Goal: Transaction & Acquisition: Purchase product/service

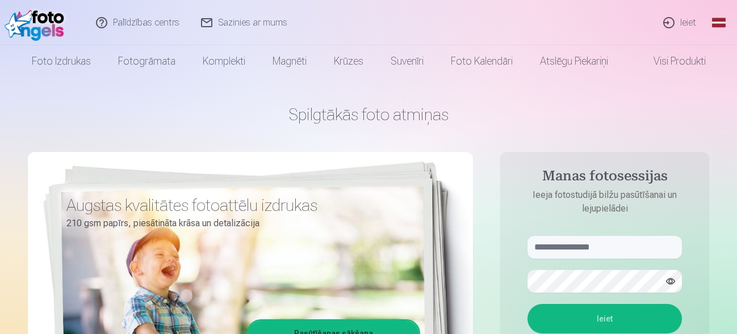
click at [690, 20] on link "Ieiet" at bounding box center [680, 22] width 55 height 45
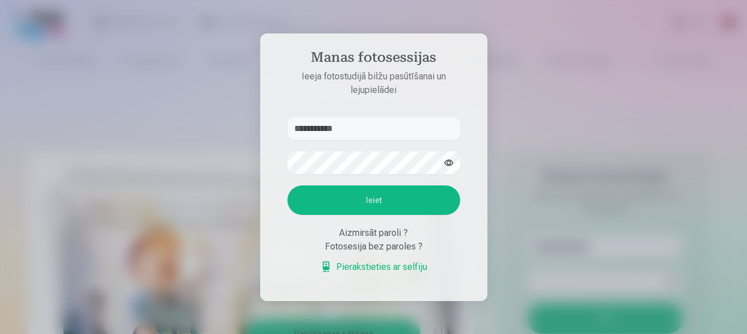
type input "**********"
click at [369, 190] on button "Ieiet" at bounding box center [373, 201] width 173 height 30
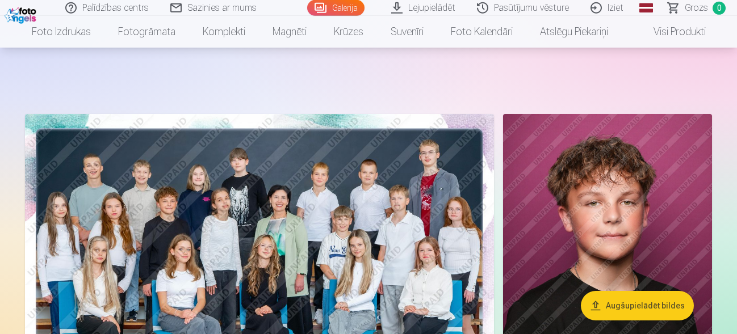
scroll to position [65, 0]
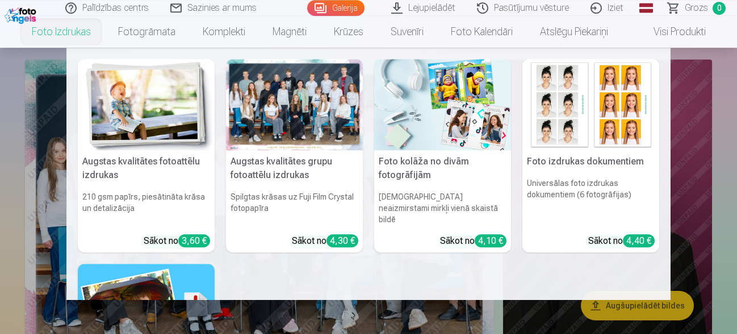
click at [266, 118] on div at bounding box center [294, 104] width 137 height 91
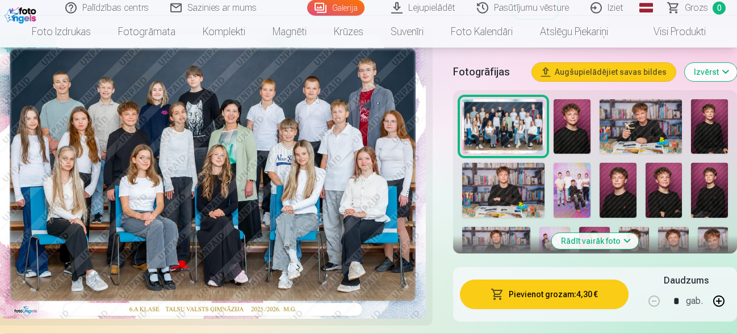
scroll to position [380, 0]
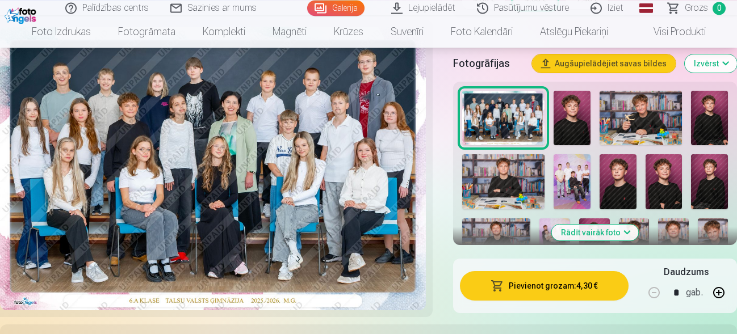
click at [562, 281] on button "Pievienot grozam : 4,30 €" at bounding box center [544, 286] width 169 height 30
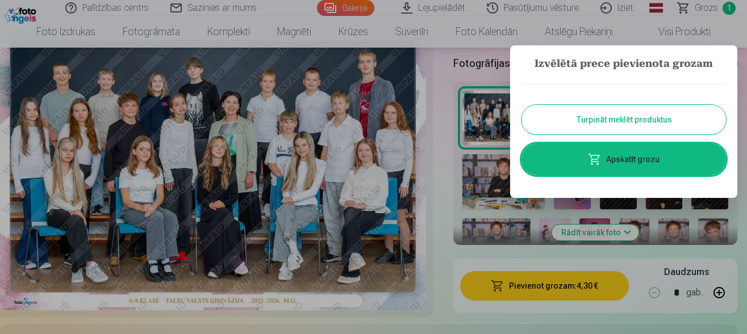
click at [626, 118] on button "Turpināt meklēt produktus" at bounding box center [623, 120] width 204 height 30
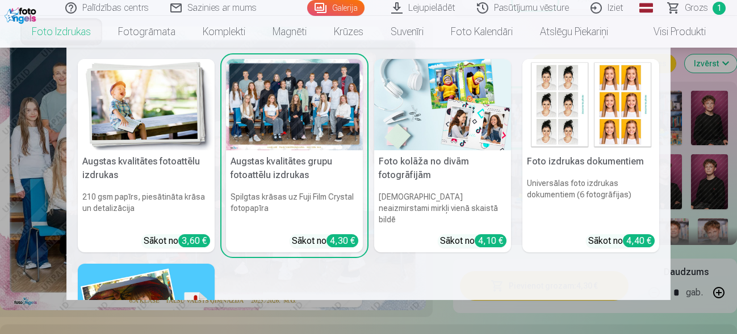
click at [452, 134] on img at bounding box center [442, 104] width 137 height 91
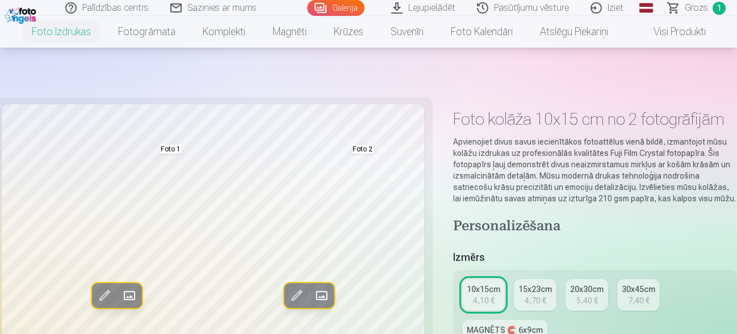
scroll to position [296, 0]
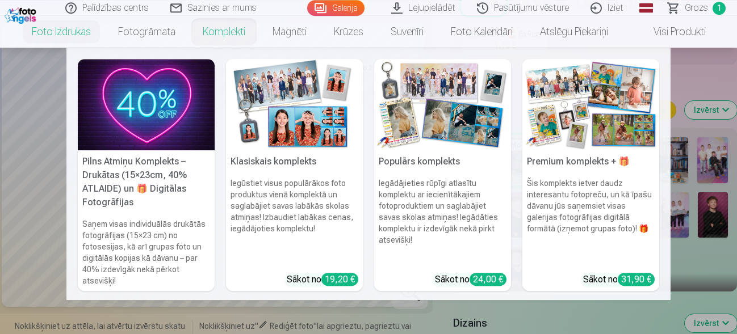
click at [302, 136] on img at bounding box center [294, 104] width 137 height 91
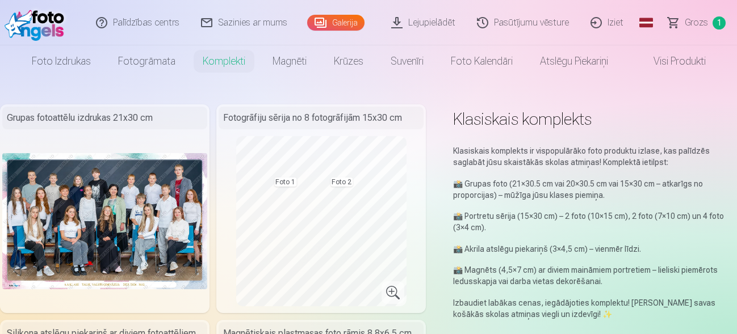
click at [688, 20] on span "Grozs" at bounding box center [696, 23] width 23 height 14
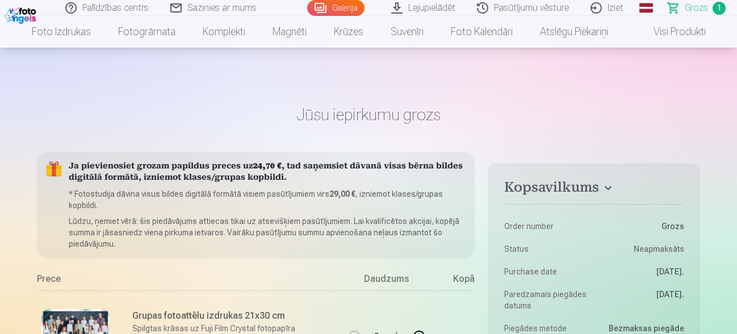
scroll to position [221, 0]
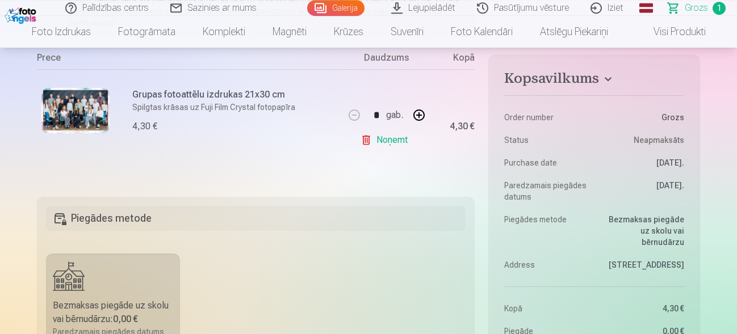
click at [373, 144] on link "Noņemt" at bounding box center [387, 140] width 52 height 23
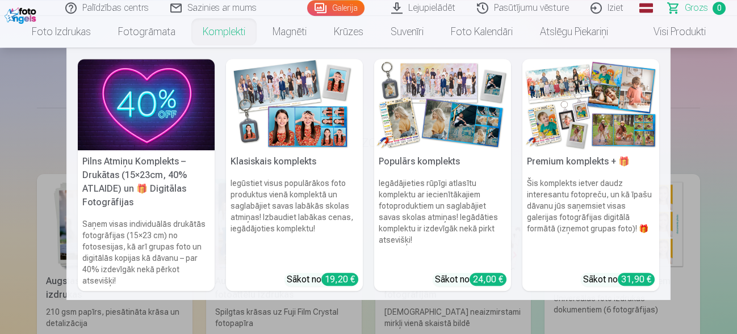
click at [259, 78] on img at bounding box center [294, 104] width 137 height 91
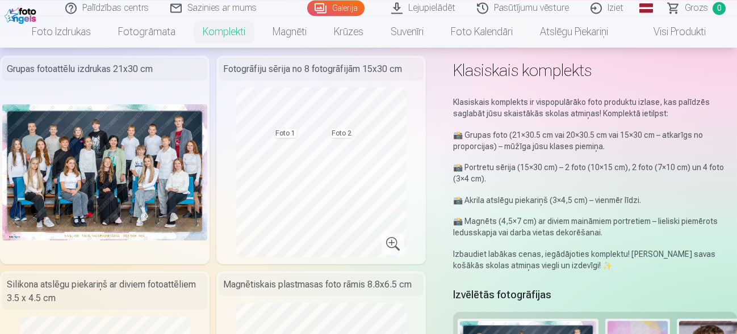
scroll to position [81, 0]
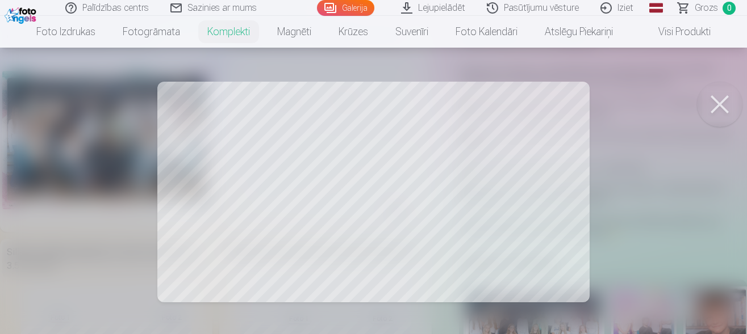
click at [719, 110] on button at bounding box center [719, 104] width 45 height 45
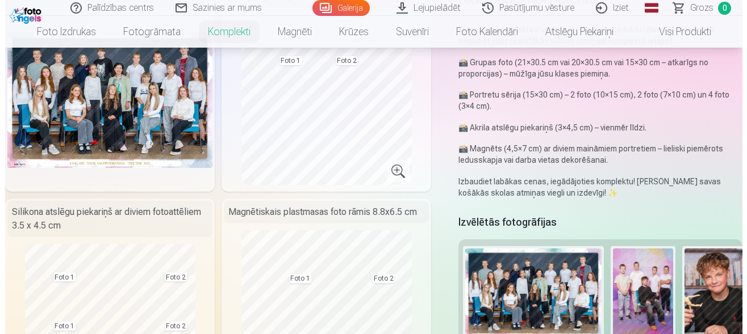
scroll to position [170, 0]
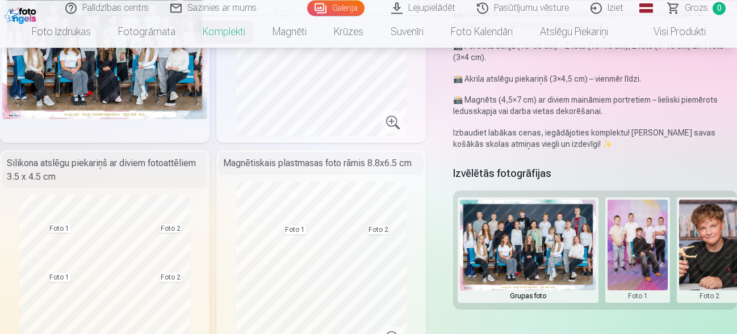
click at [634, 275] on button at bounding box center [638, 250] width 61 height 101
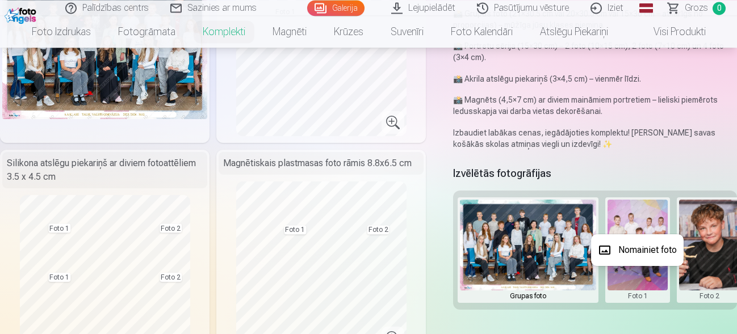
click at [637, 253] on button "Nomainiet foto" at bounding box center [637, 251] width 93 height 32
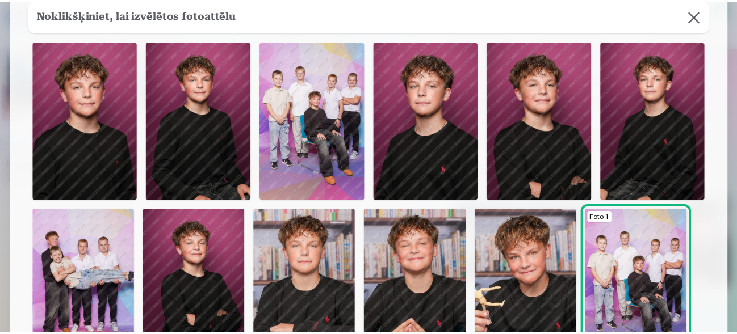
scroll to position [90, 0]
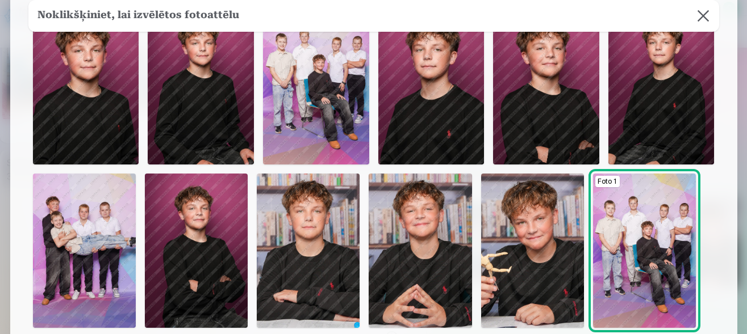
drag, startPoint x: 742, startPoint y: 78, endPoint x: 738, endPoint y: 118, distance: 40.5
click at [737, 118] on div at bounding box center [373, 167] width 747 height 334
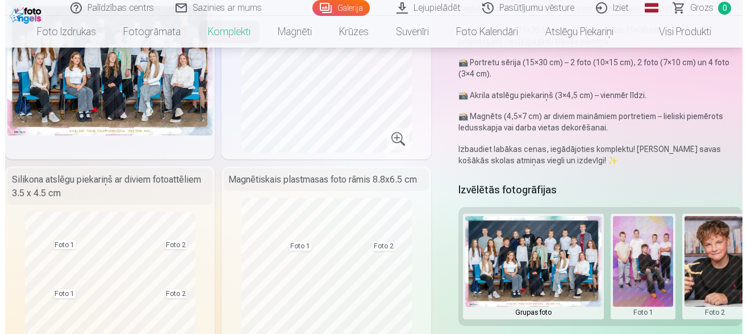
scroll to position [162, 0]
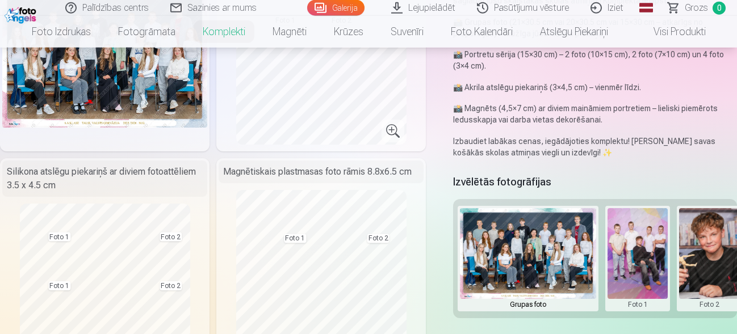
click at [626, 281] on button at bounding box center [638, 258] width 61 height 101
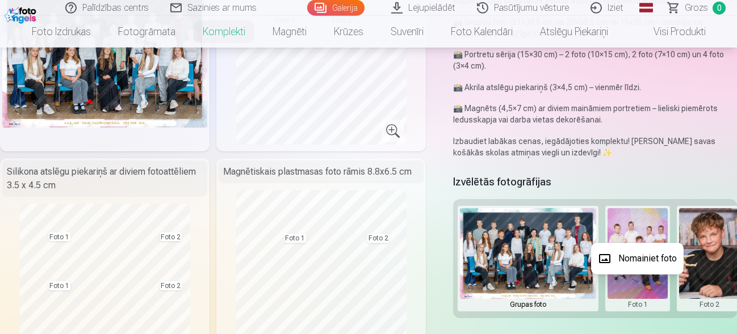
click at [642, 255] on button "Nomainiet foto" at bounding box center [637, 259] width 93 height 32
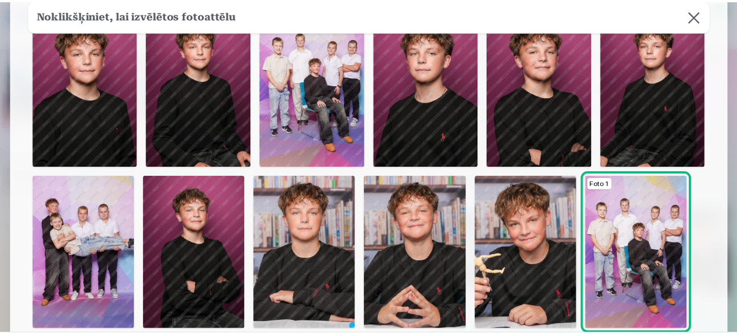
scroll to position [90, 0]
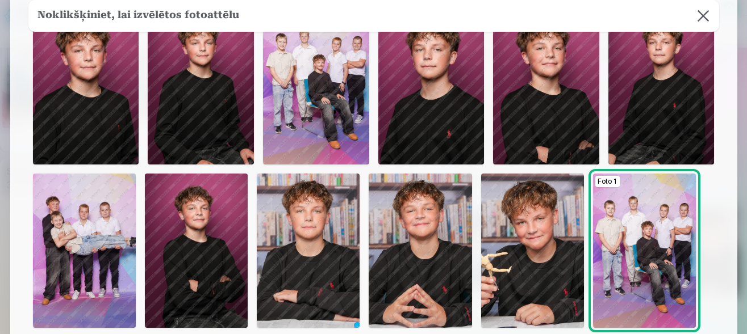
click at [426, 233] on img at bounding box center [420, 251] width 103 height 154
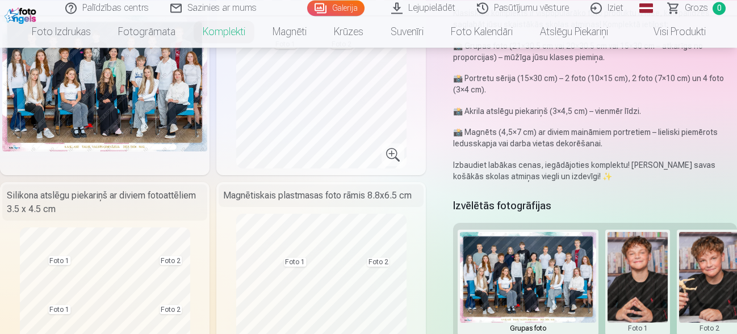
scroll to position [105, 0]
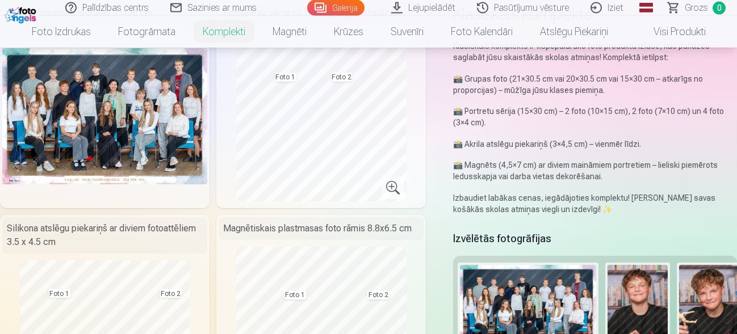
click at [717, 296] on button at bounding box center [709, 315] width 61 height 101
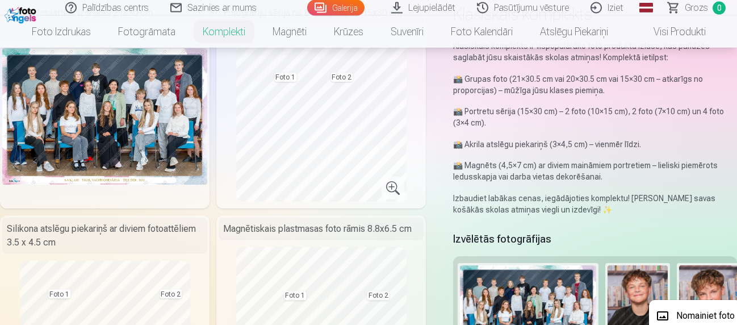
click at [710, 310] on button "Nomainiet foto" at bounding box center [695, 316] width 93 height 32
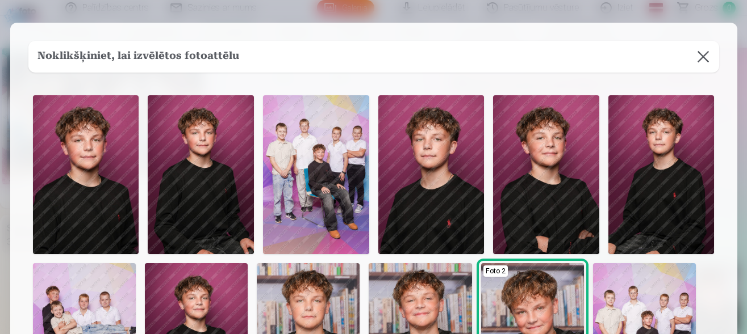
click at [556, 165] on img at bounding box center [546, 174] width 106 height 159
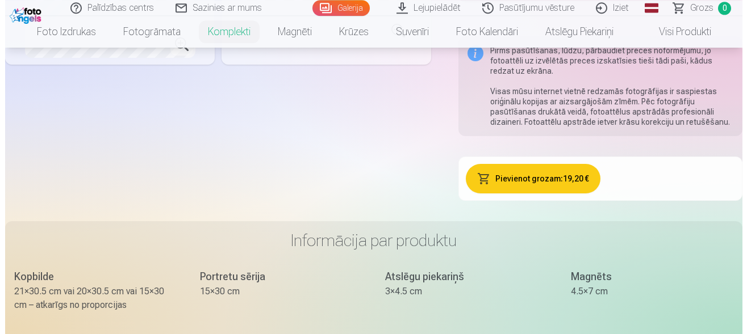
scroll to position [454, 0]
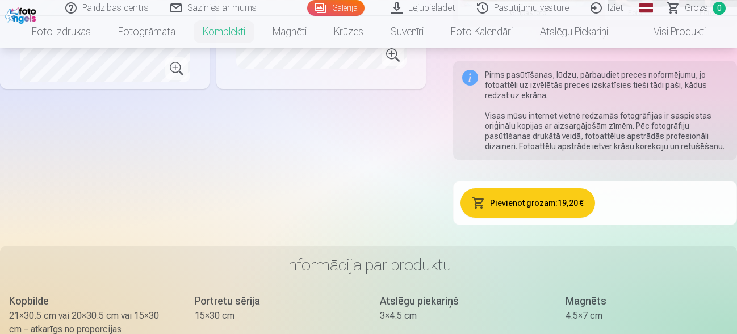
click at [510, 211] on button "Pievienot grozam : 19,20 €" at bounding box center [528, 204] width 135 height 30
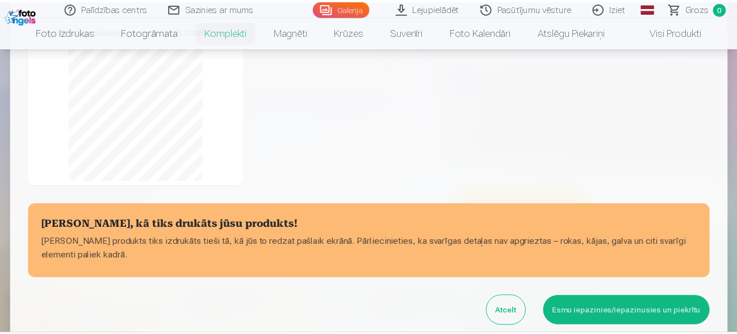
scroll to position [250, 0]
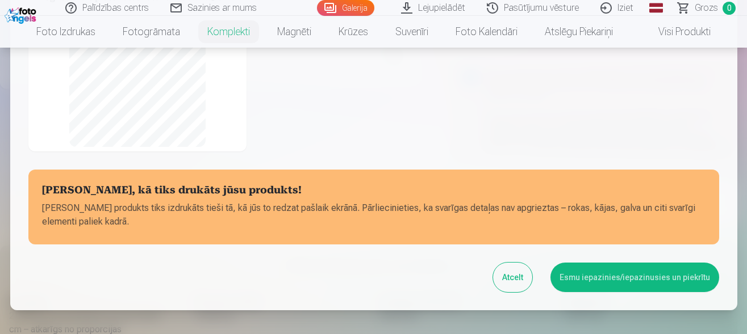
click at [656, 272] on button "Esmu iepazinies/iepazinusies un piekrītu" at bounding box center [634, 278] width 169 height 30
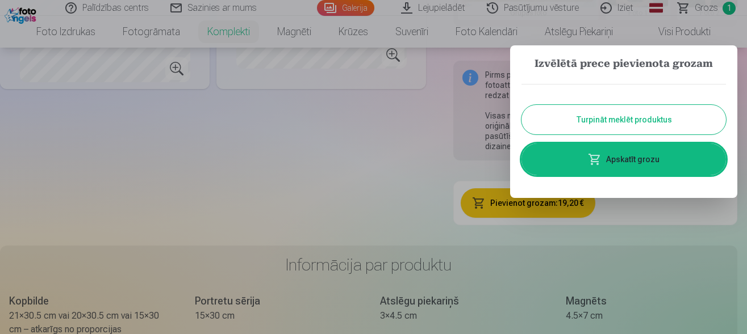
click at [579, 124] on button "Turpināt meklēt produktus" at bounding box center [623, 120] width 204 height 30
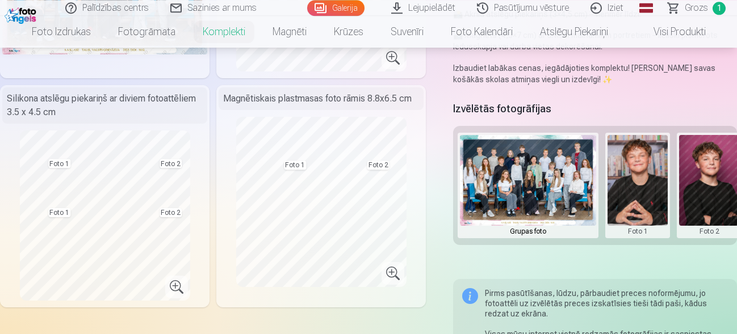
scroll to position [154, 0]
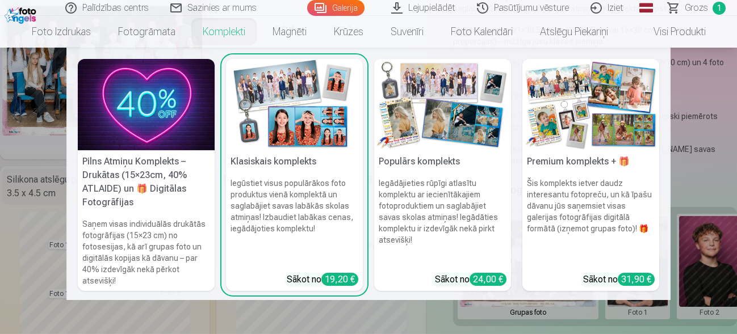
click at [211, 24] on link "Komplekti" at bounding box center [224, 32] width 70 height 32
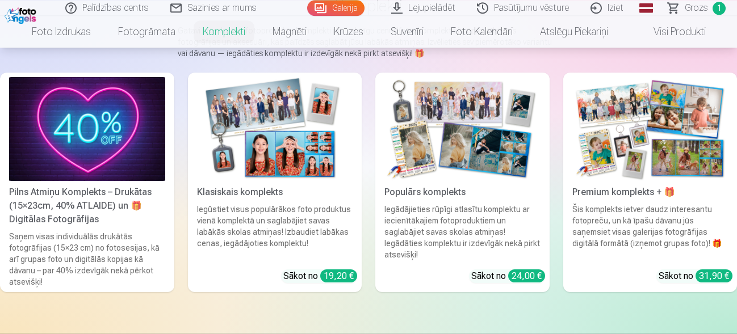
scroll to position [103, 0]
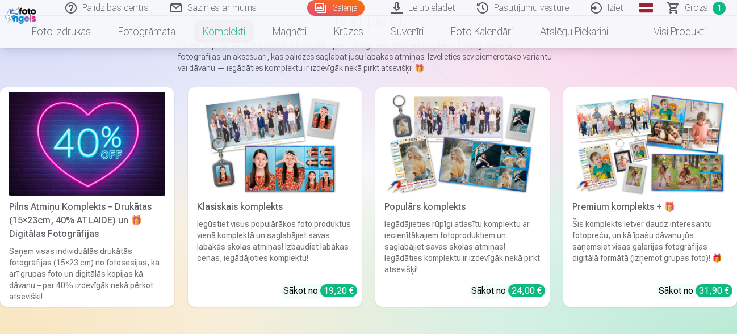
click at [83, 156] on img at bounding box center [87, 144] width 156 height 104
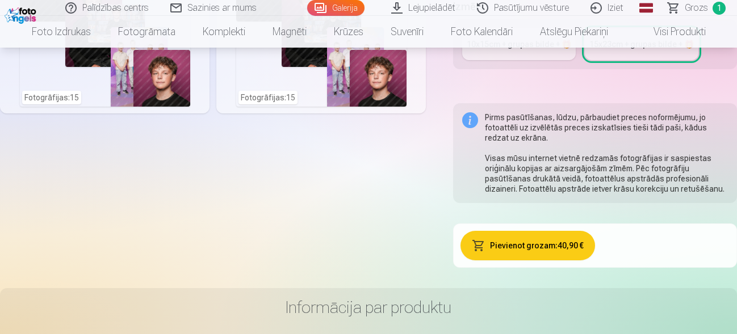
scroll to position [49, 0]
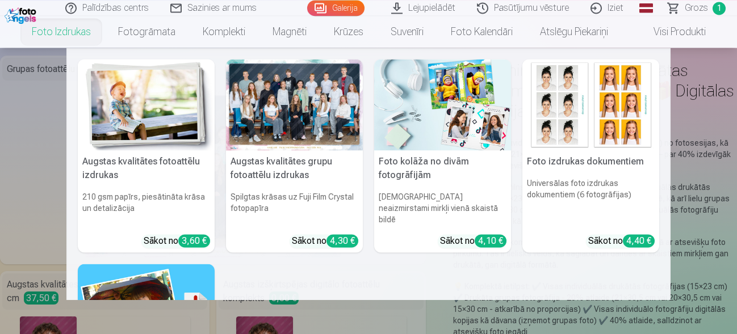
click at [55, 32] on link "Foto izdrukas" at bounding box center [61, 32] width 86 height 32
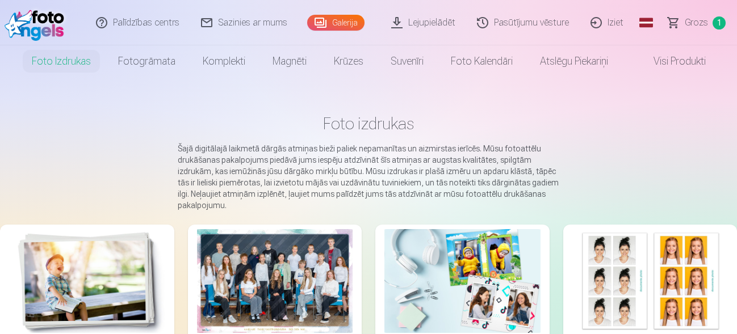
click at [86, 297] on img at bounding box center [87, 281] width 156 height 104
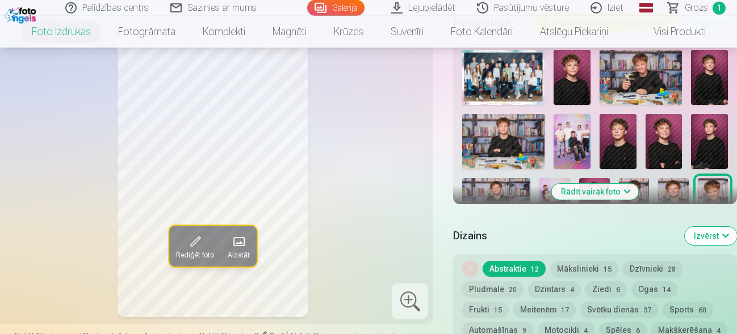
scroll to position [398, 0]
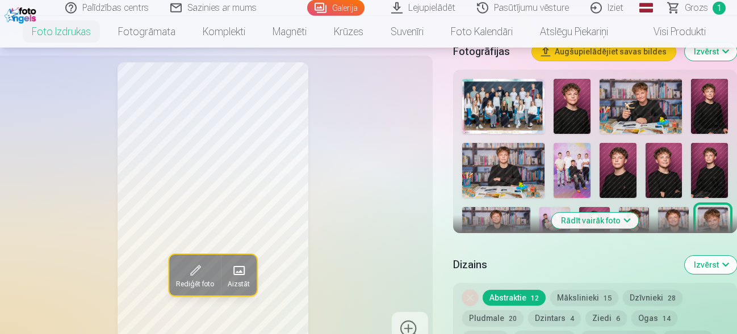
click at [586, 290] on button "Mākslinieki 15" at bounding box center [584, 298] width 68 height 16
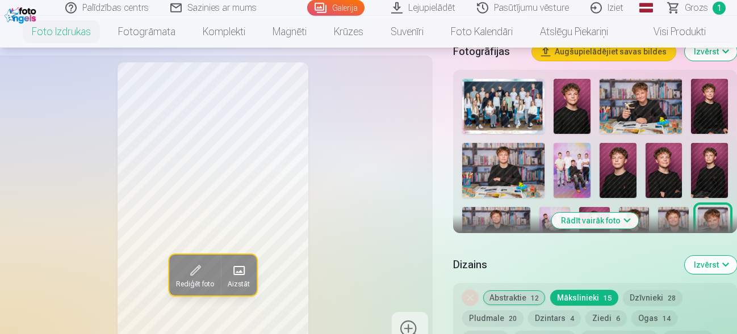
click at [525, 290] on button "Abstraktie 12" at bounding box center [514, 298] width 63 height 16
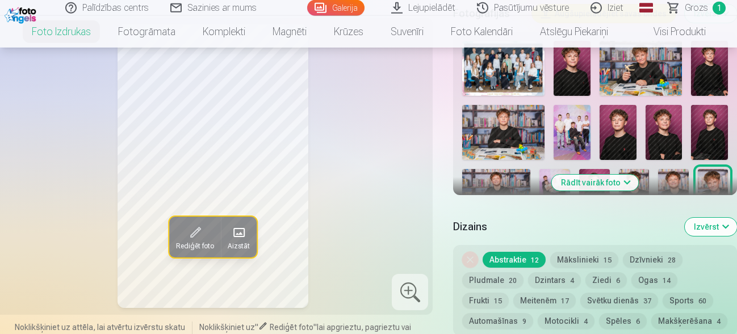
scroll to position [428, 0]
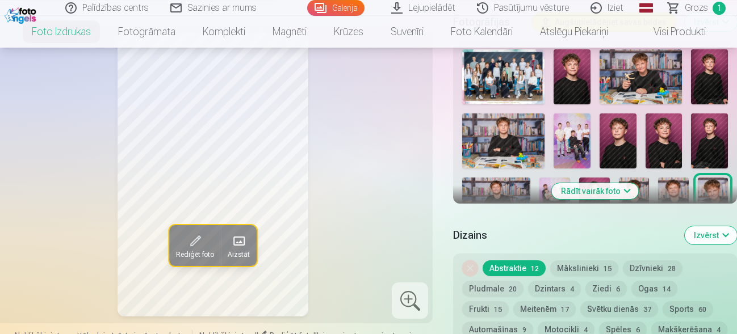
click at [579, 114] on img at bounding box center [572, 141] width 37 height 55
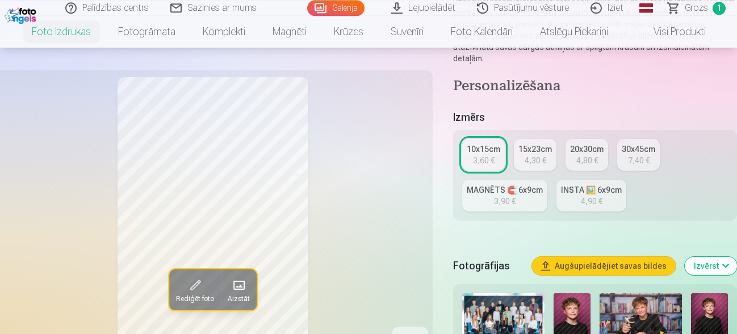
scroll to position [218, 0]
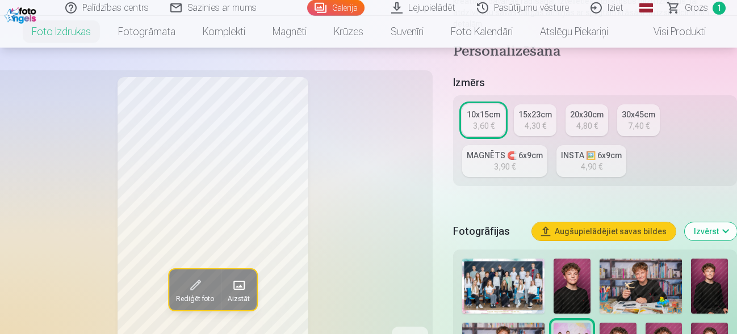
click at [528, 109] on div "15x23cm" at bounding box center [535, 114] width 34 height 11
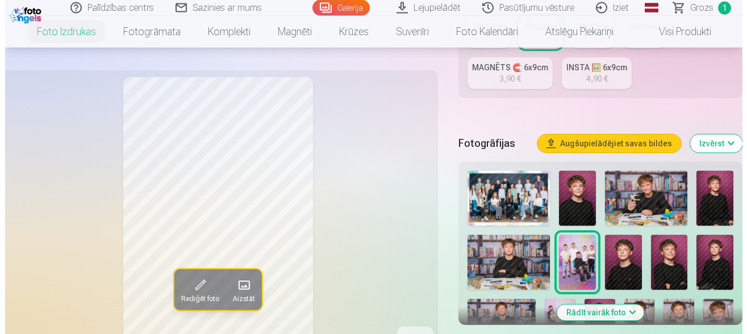
scroll to position [350, 0]
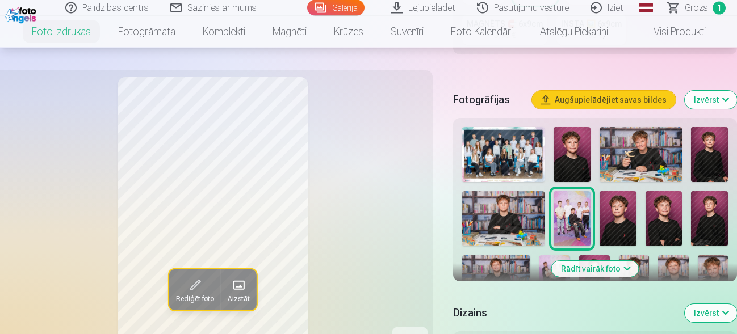
click at [193, 284] on span at bounding box center [195, 286] width 18 height 18
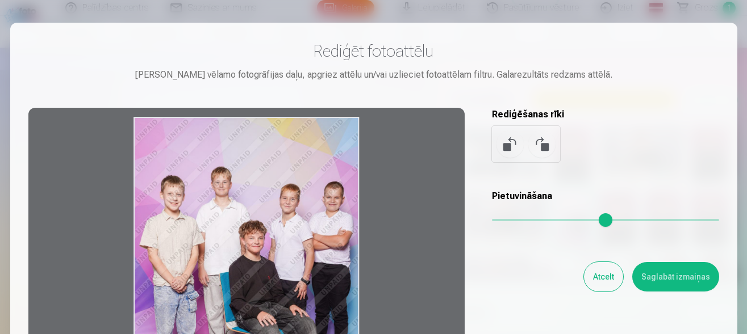
drag, startPoint x: 292, startPoint y: 178, endPoint x: 218, endPoint y: 221, distance: 85.7
click at [218, 221] on div at bounding box center [246, 286] width 436 height 357
click at [319, 140] on div at bounding box center [246, 286] width 436 height 357
drag, startPoint x: 319, startPoint y: 140, endPoint x: 289, endPoint y: 197, distance: 64.3
click at [289, 197] on div at bounding box center [246, 286] width 436 height 357
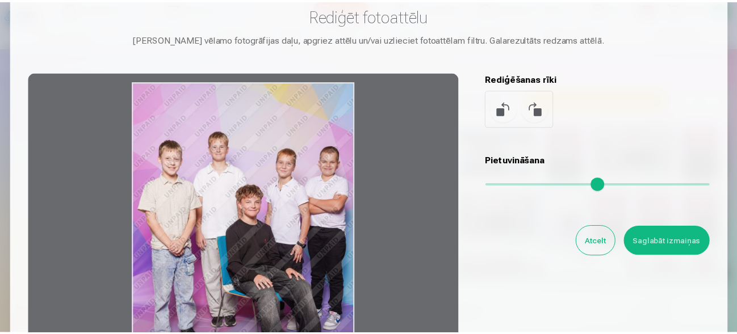
scroll to position [72, 0]
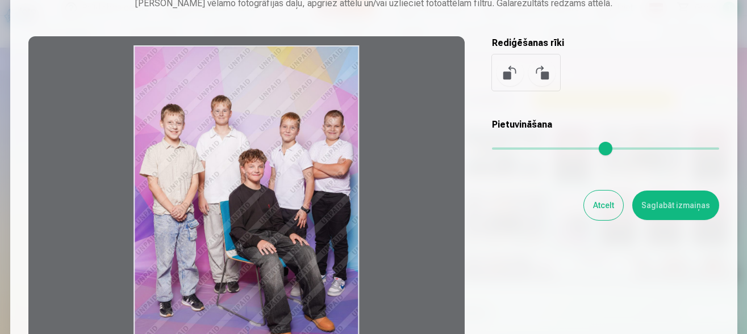
click at [673, 209] on button "Saglabāt izmaiņas" at bounding box center [675, 206] width 87 height 30
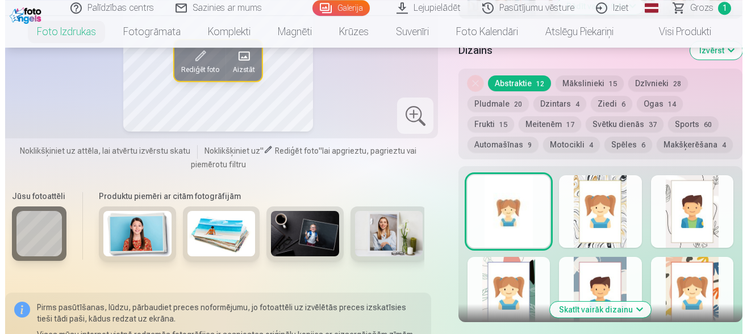
scroll to position [744, 0]
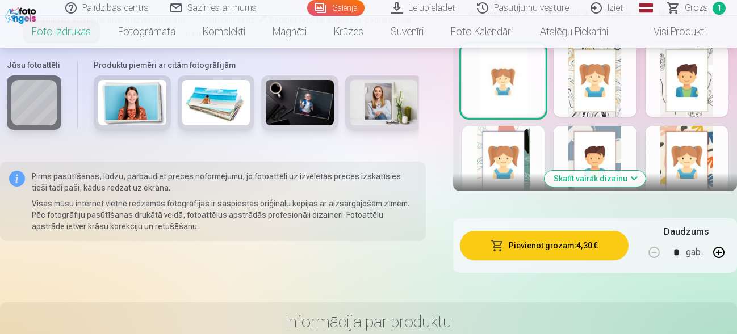
click at [555, 235] on button "Pievienot grozam : 4,30 €" at bounding box center [544, 246] width 169 height 30
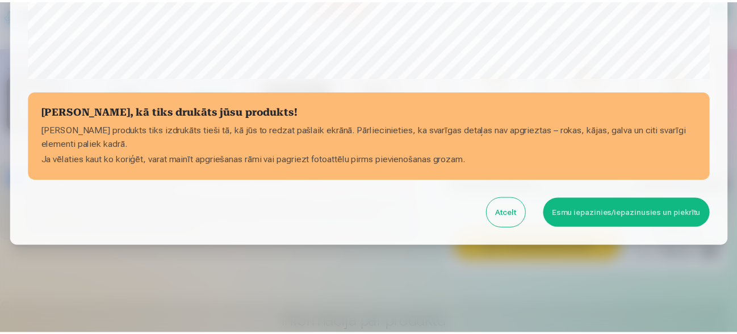
scroll to position [483, 0]
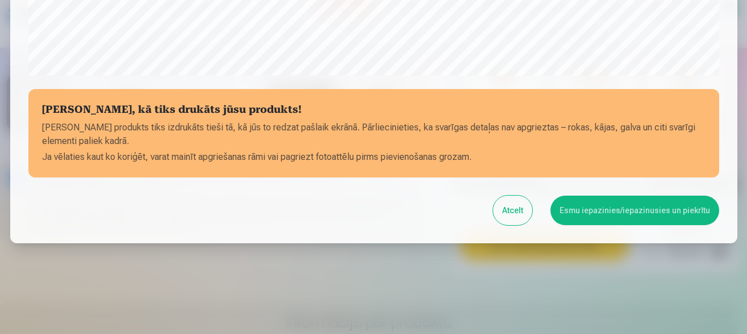
click at [587, 213] on button "Esmu iepazinies/iepazinusies un piekrītu" at bounding box center [634, 211] width 169 height 30
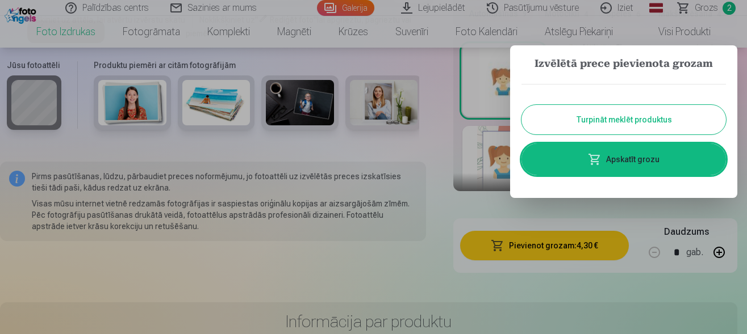
click at [652, 152] on link "Apskatīt grozu" at bounding box center [623, 160] width 204 height 32
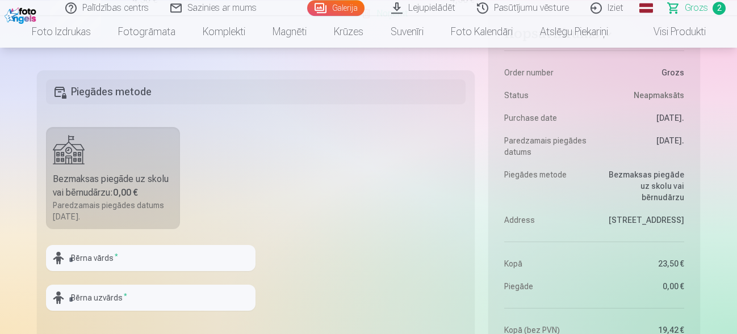
scroll to position [538, 0]
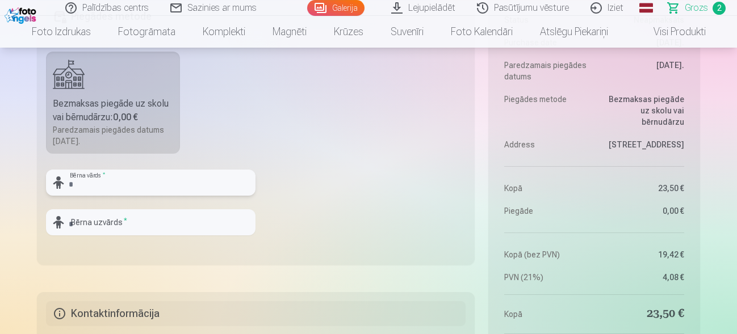
click at [131, 175] on input "text" at bounding box center [151, 183] width 210 height 26
type input "******"
click at [112, 221] on input "text" at bounding box center [151, 223] width 210 height 26
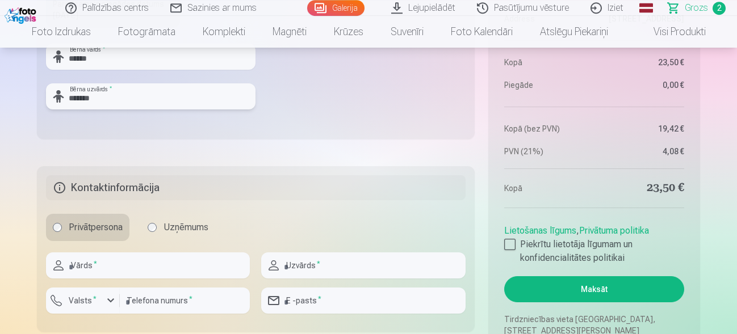
scroll to position [672, 0]
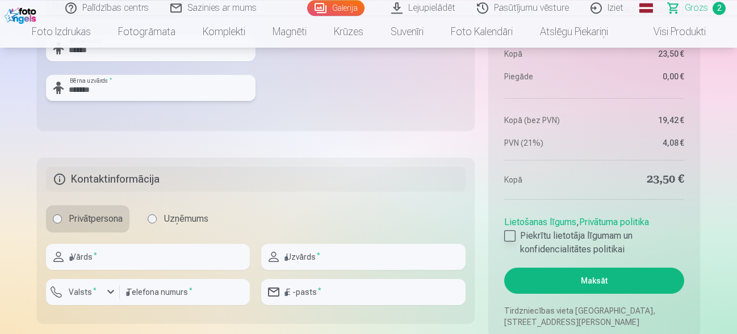
type input "*******"
click at [508, 237] on div at bounding box center [509, 236] width 11 height 11
click at [107, 257] on input "text" at bounding box center [148, 257] width 204 height 26
type input "******"
type input "*******"
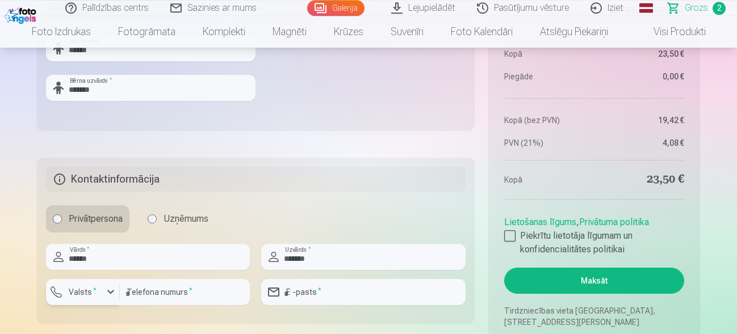
click at [102, 293] on div "button" at bounding box center [86, 293] width 34 height 11
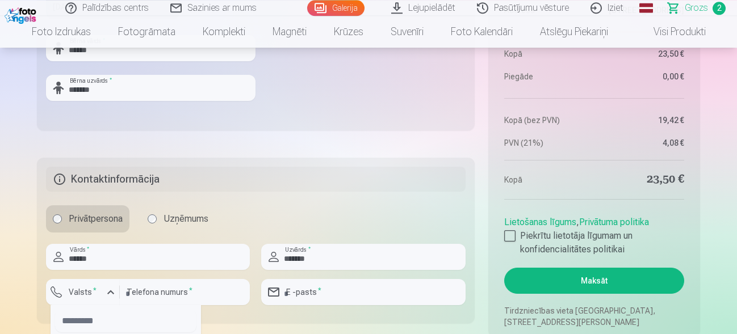
scroll to position [790, 0]
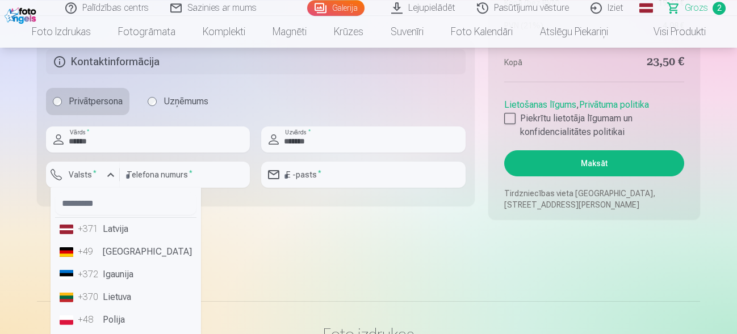
click at [128, 233] on li "+371 Latvija" at bounding box center [125, 229] width 141 height 23
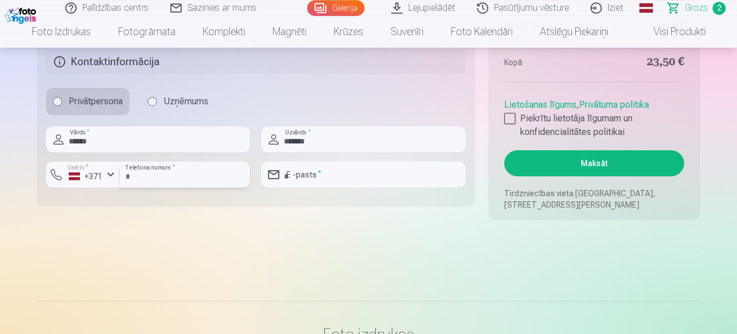
click at [157, 173] on input "number" at bounding box center [185, 175] width 130 height 26
type input "********"
click at [335, 180] on input "email" at bounding box center [363, 175] width 204 height 26
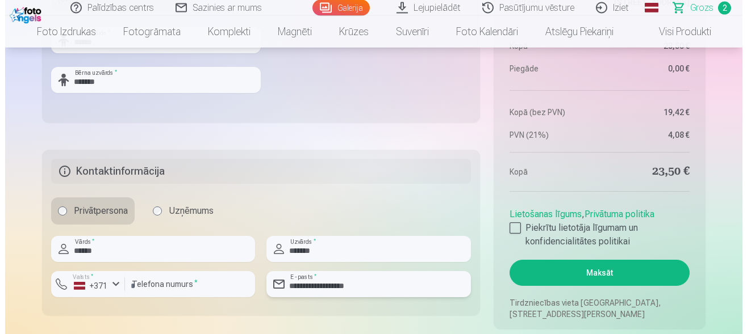
scroll to position [722, 0]
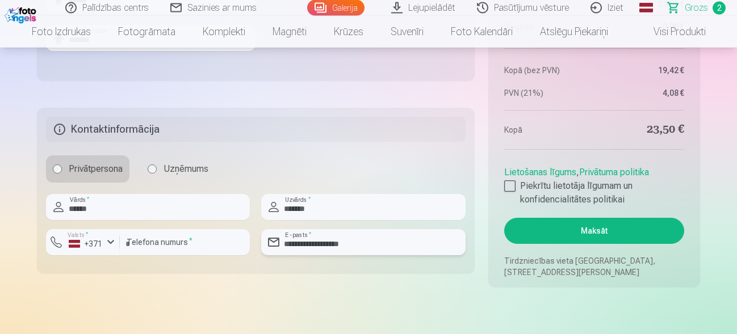
type input "**********"
click at [590, 227] on button "Maksāt" at bounding box center [594, 231] width 180 height 26
